Goal: Navigation & Orientation: Find specific page/section

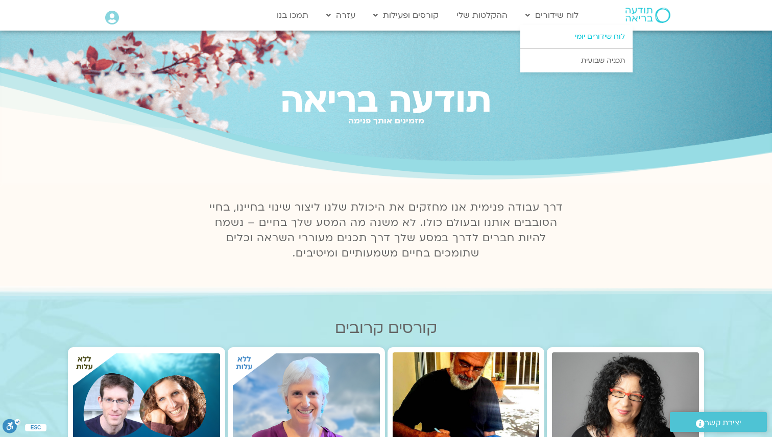
click at [569, 38] on link "לוח שידורים יומי" at bounding box center [576, 36] width 112 height 23
